Goal: Information Seeking & Learning: Learn about a topic

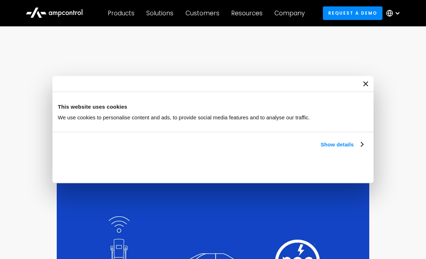
click at [330, 141] on link "Show details" at bounding box center [342, 145] width 42 height 9
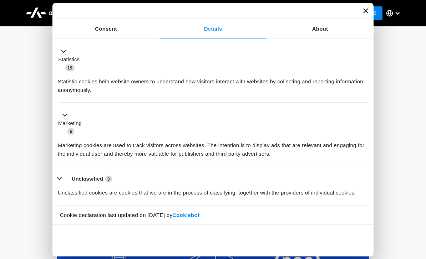
scroll to position [129, 0]
click at [62, 180] on button "Unclassified 3" at bounding box center [87, 178] width 59 height 9
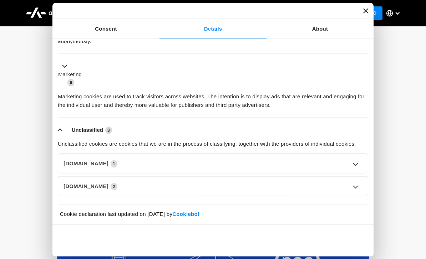
scroll to position [177, 0]
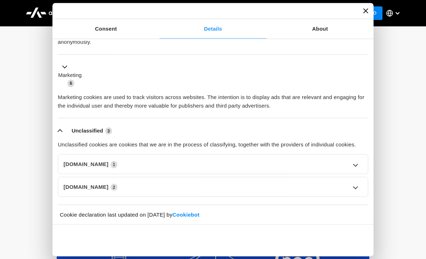
click at [65, 163] on link "[DOMAIN_NAME] 1" at bounding box center [212, 164] width 299 height 9
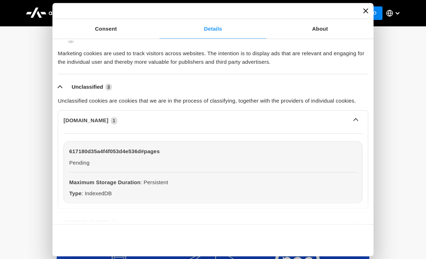
click at [59, 88] on button "Unclassified 3" at bounding box center [87, 86] width 59 height 9
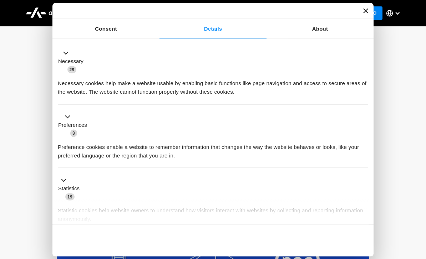
scroll to position [0, 0]
click at [96, 31] on link "Consent" at bounding box center [105, 29] width 107 height 20
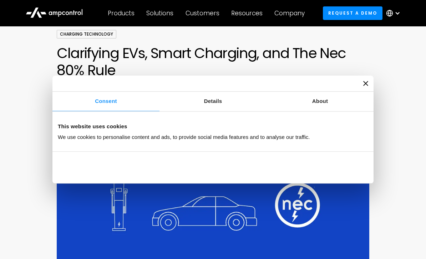
scroll to position [67, 0]
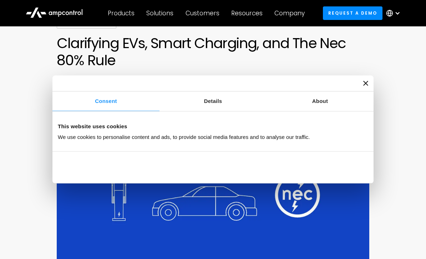
click at [207, 111] on link "Details" at bounding box center [212, 102] width 107 height 20
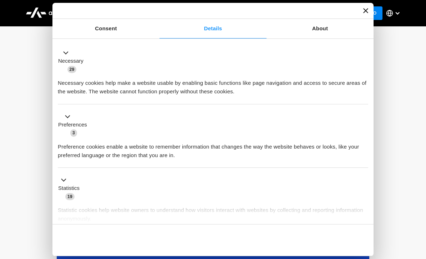
scroll to position [67, 0]
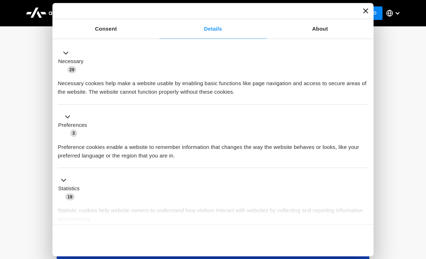
click at [310, 29] on link "About" at bounding box center [319, 29] width 107 height 20
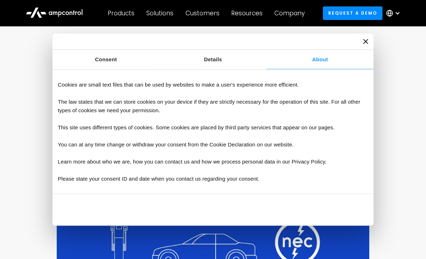
scroll to position [0, 0]
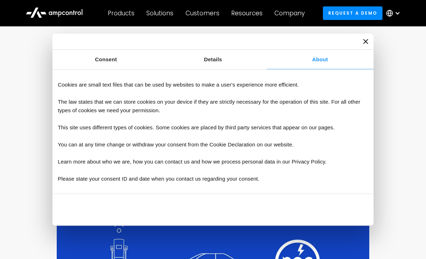
click at [362, 39] on div at bounding box center [212, 42] width 321 height 16
click at [363, 39] on icon "Close banner" at bounding box center [365, 41] width 5 height 5
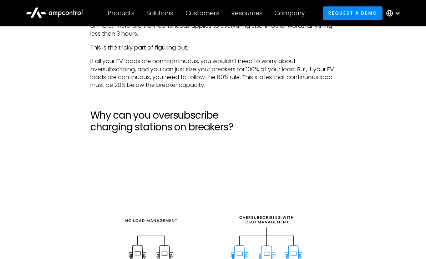
scroll to position [1362, 0]
